Goal: Task Accomplishment & Management: Use online tool/utility

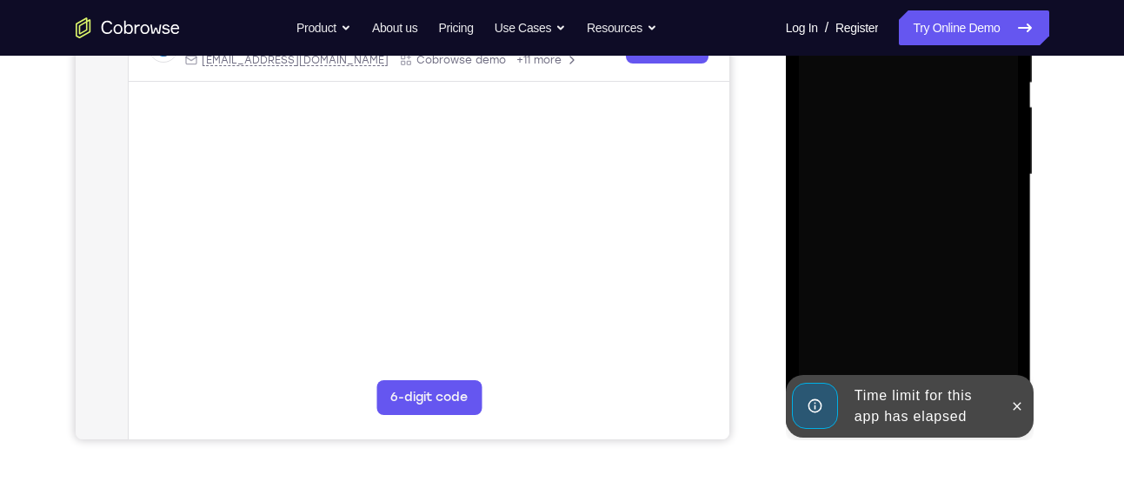
scroll to position [373, 0]
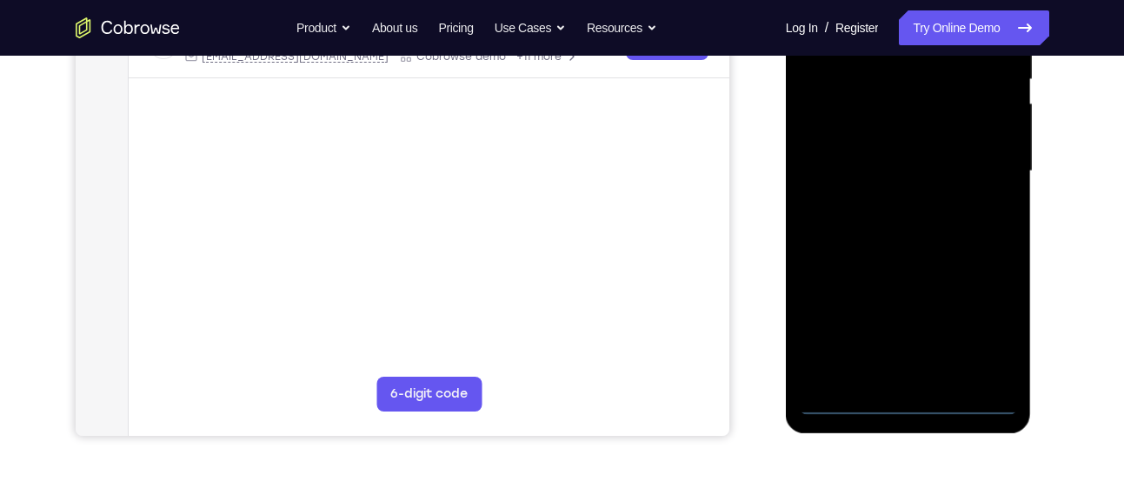
click at [910, 401] on div at bounding box center [908, 171] width 219 height 487
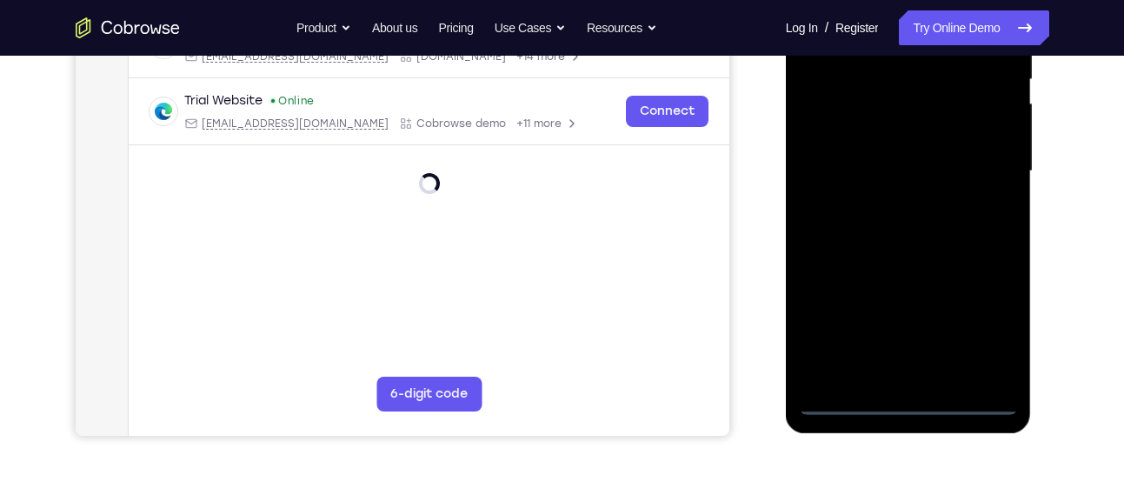
click at [990, 327] on div at bounding box center [908, 171] width 219 height 487
click at [984, 322] on div at bounding box center [908, 171] width 219 height 487
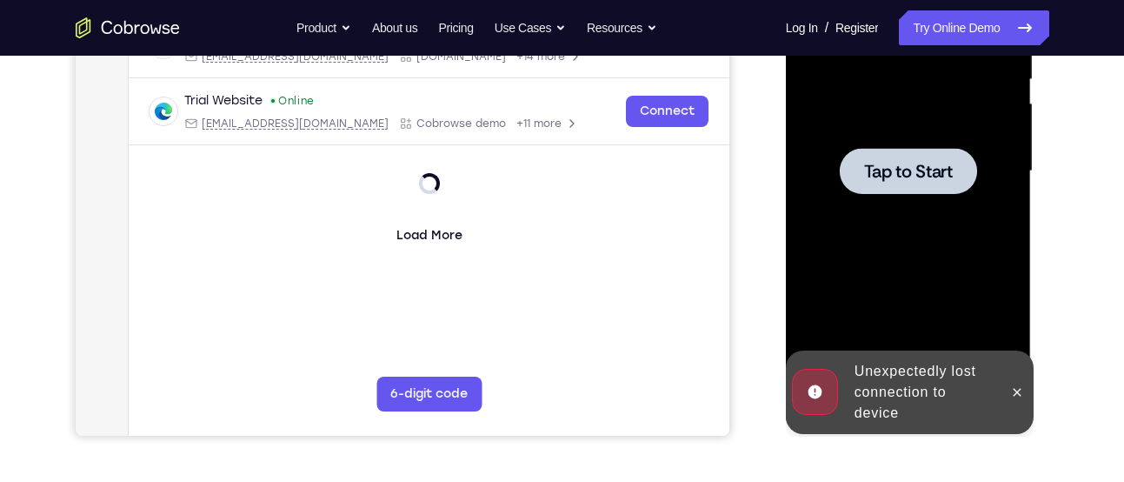
click at [879, 164] on span "Tap to Start" at bounding box center [908, 171] width 89 height 17
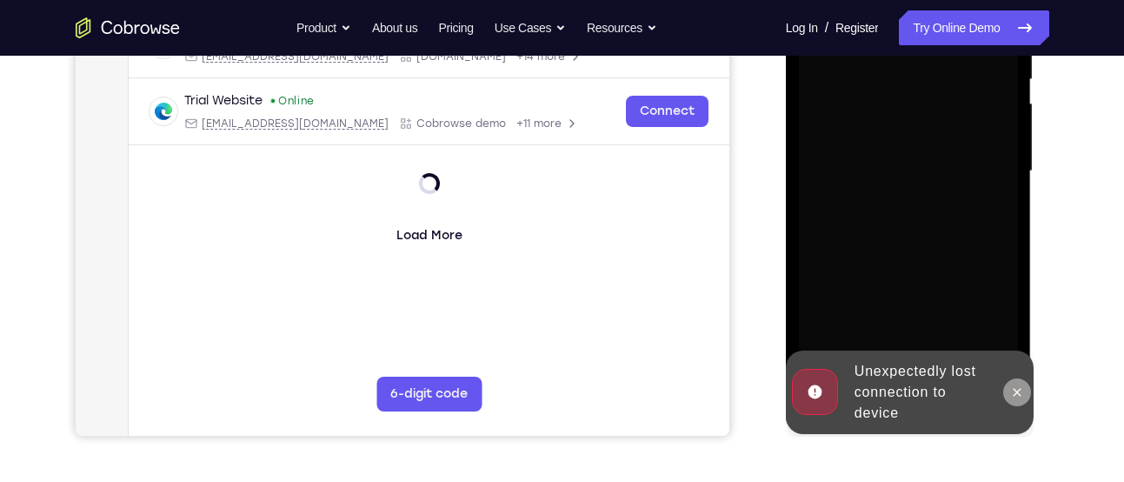
click at [1015, 392] on icon at bounding box center [1018, 392] width 14 height 14
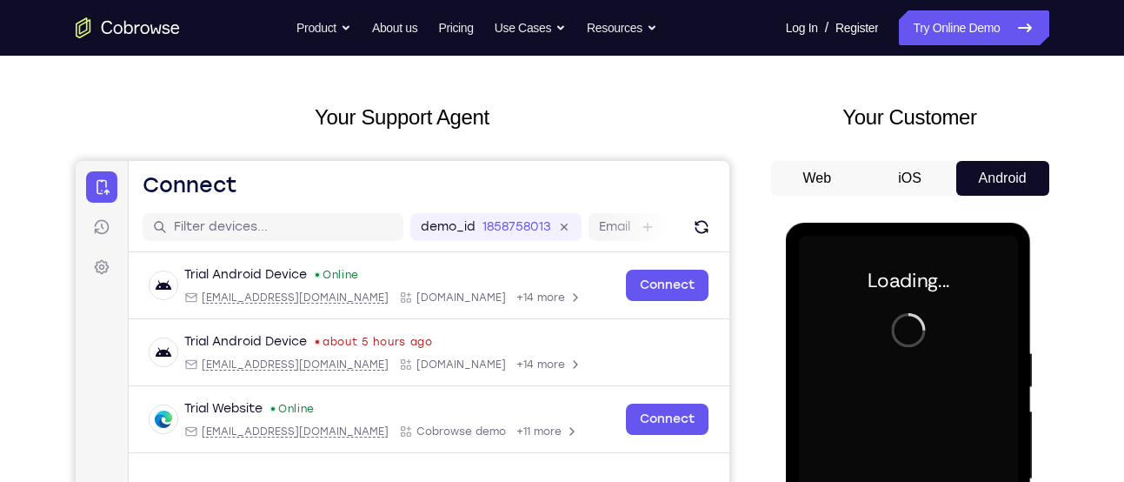
scroll to position [39, 0]
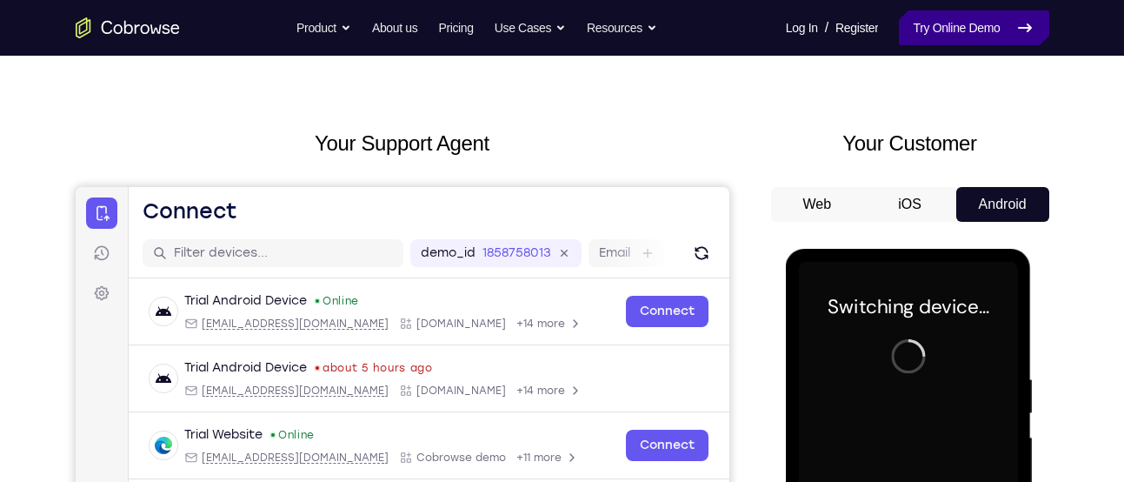
click at [957, 27] on link "Try Online Demo" at bounding box center [974, 27] width 150 height 35
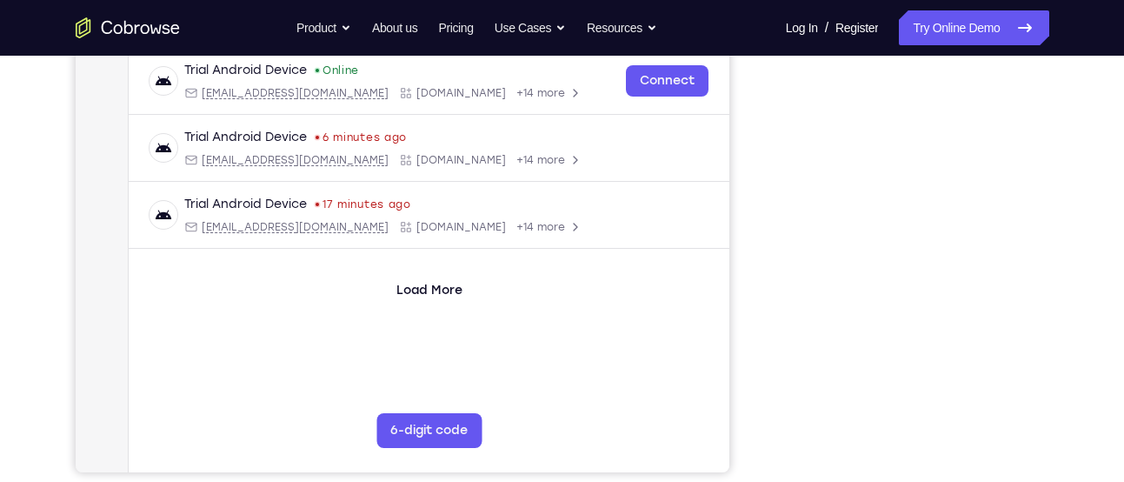
scroll to position [335, 0]
